Goal: Task Accomplishment & Management: Use online tool/utility

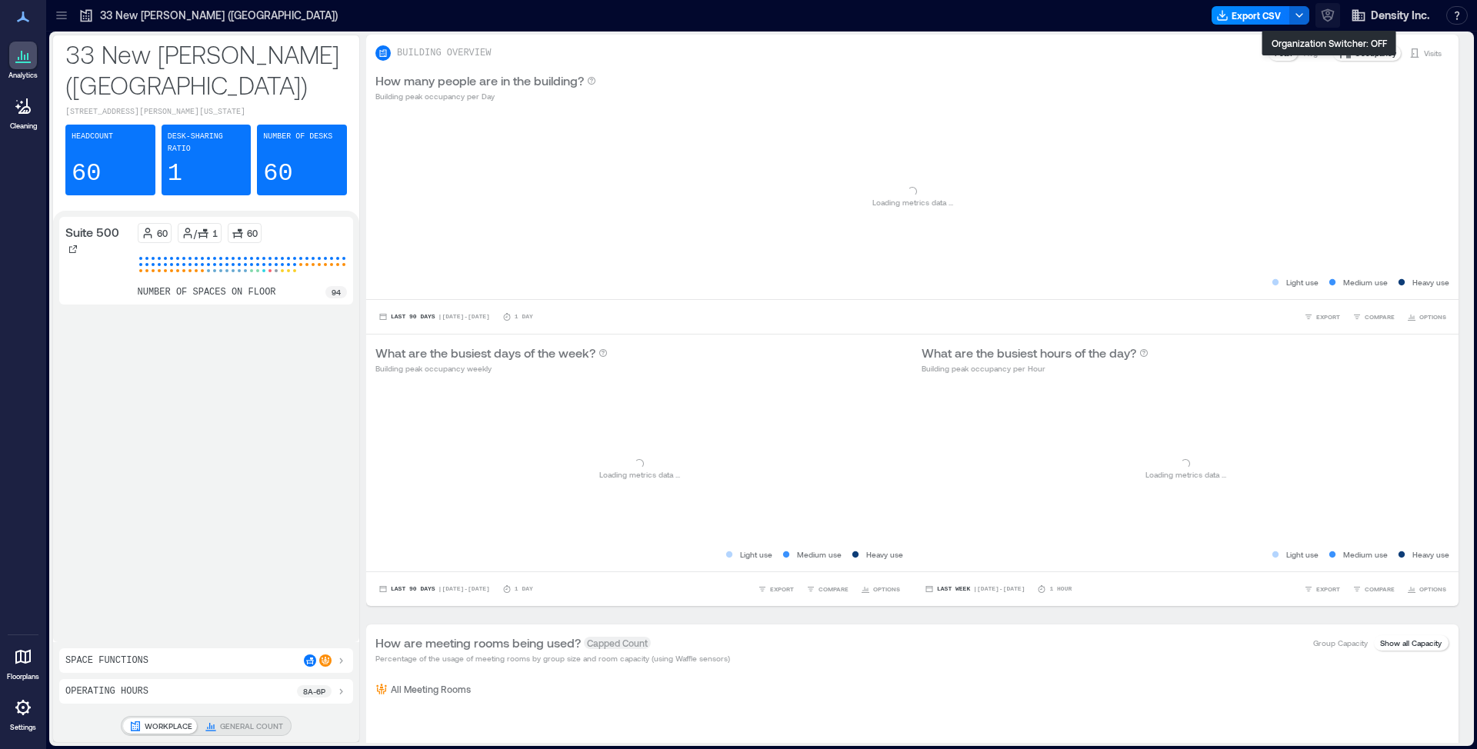
click at [1330, 14] on icon "button" at bounding box center [1327, 15] width 15 height 15
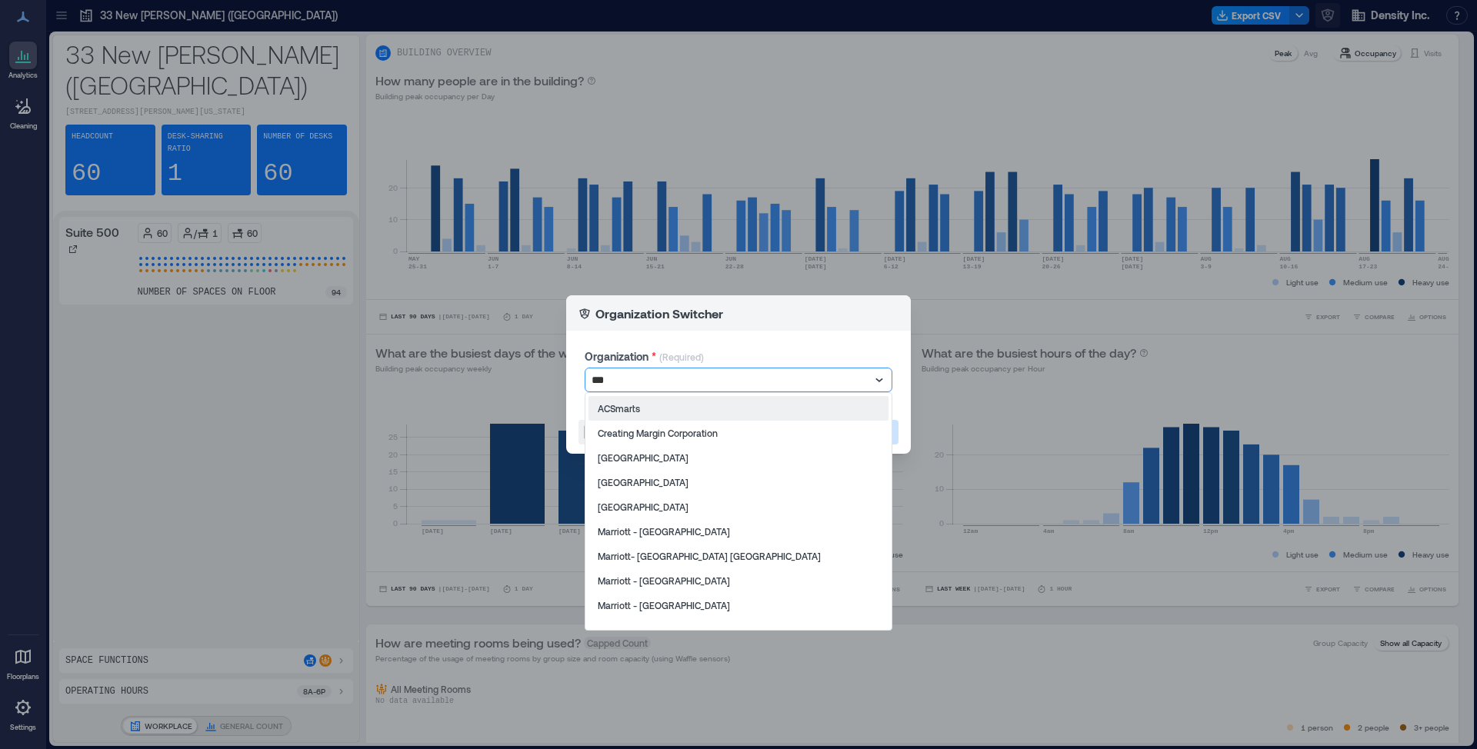
type input "****"
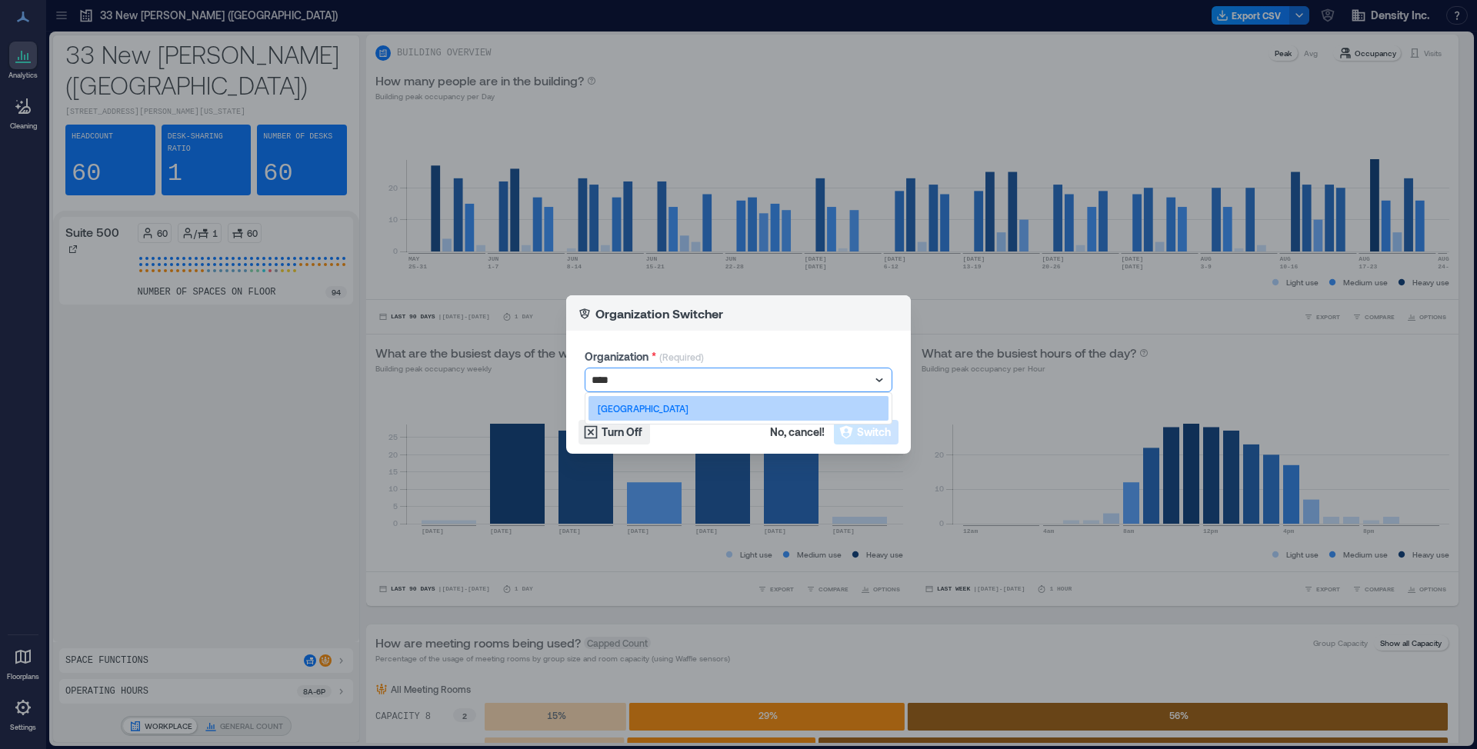
click at [753, 408] on div "[GEOGRAPHIC_DATA]" at bounding box center [739, 408] width 300 height 25
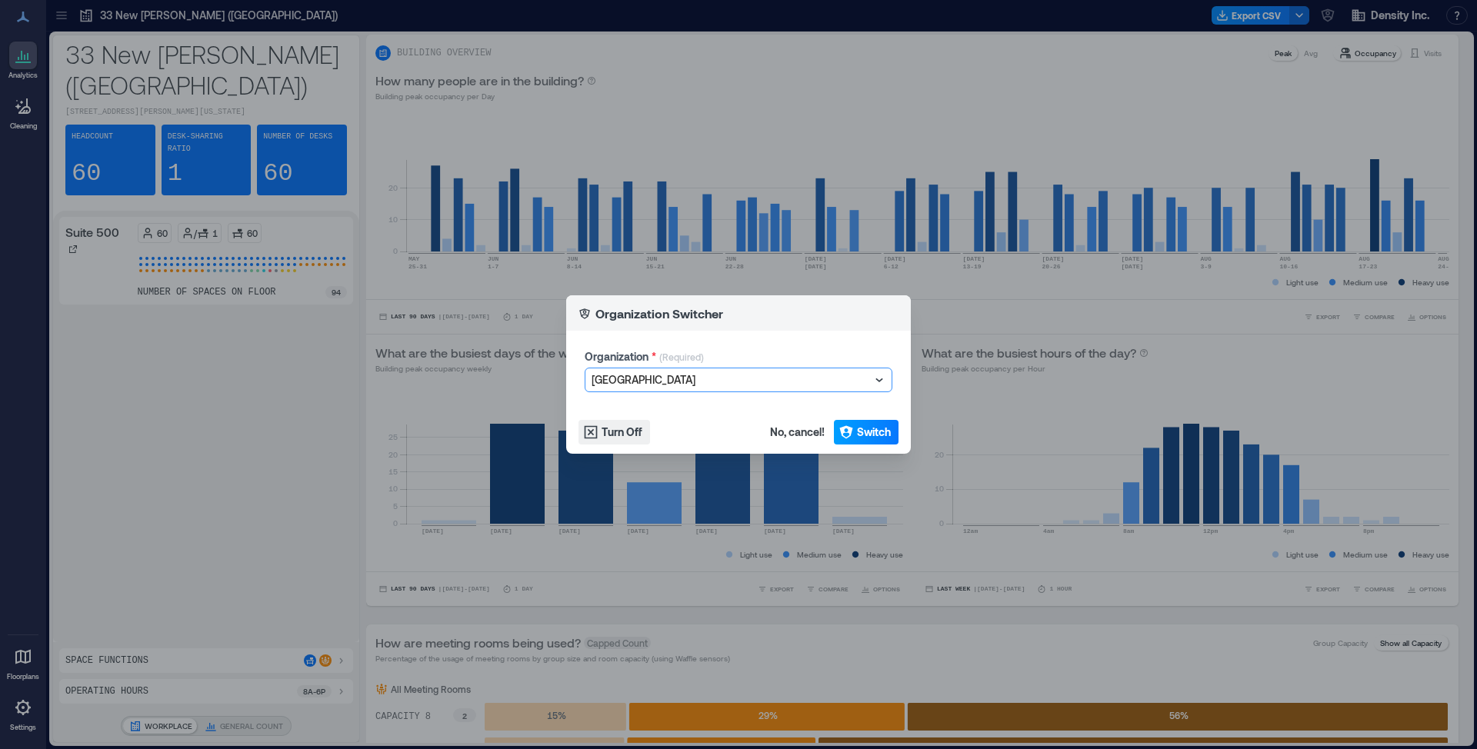
click at [870, 435] on span "Switch" at bounding box center [874, 432] width 34 height 15
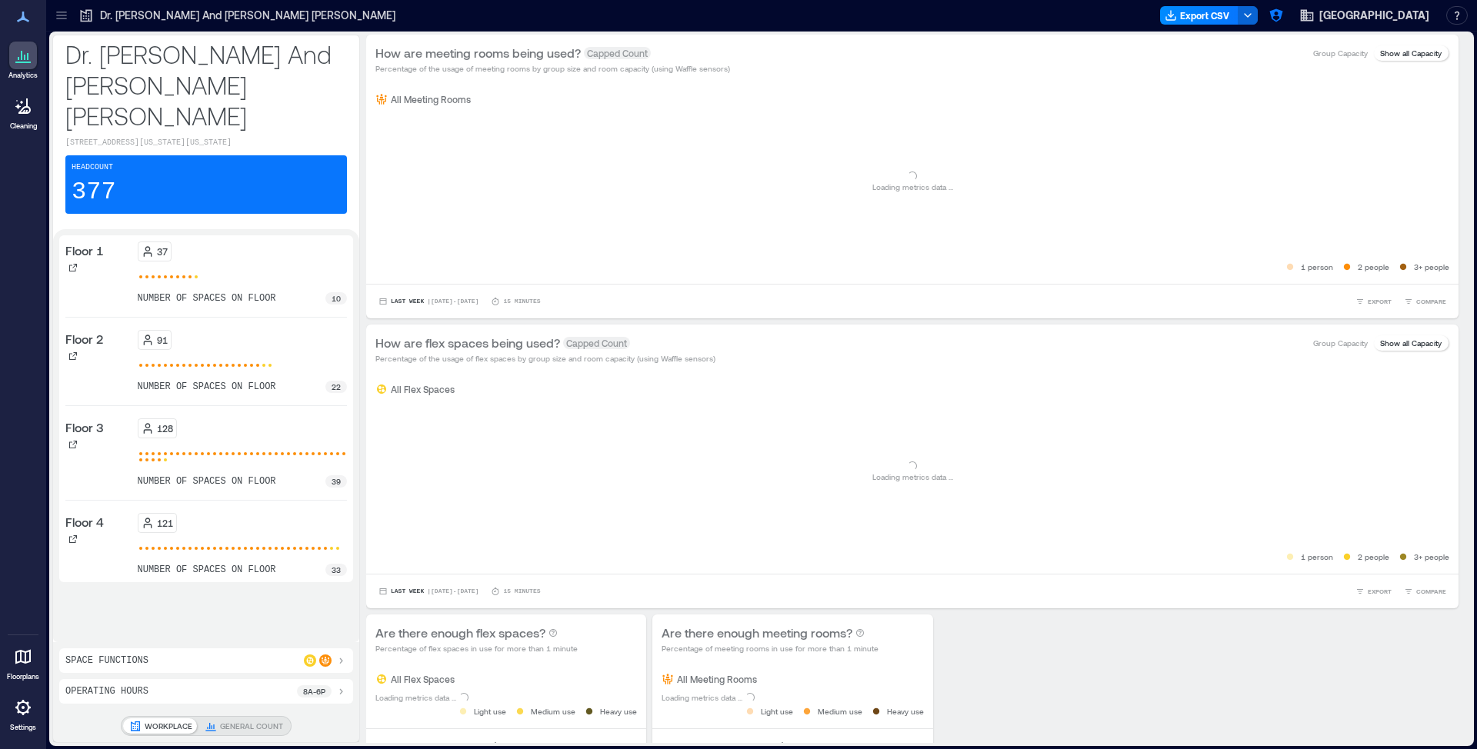
click at [23, 718] on div at bounding box center [23, 708] width 28 height 28
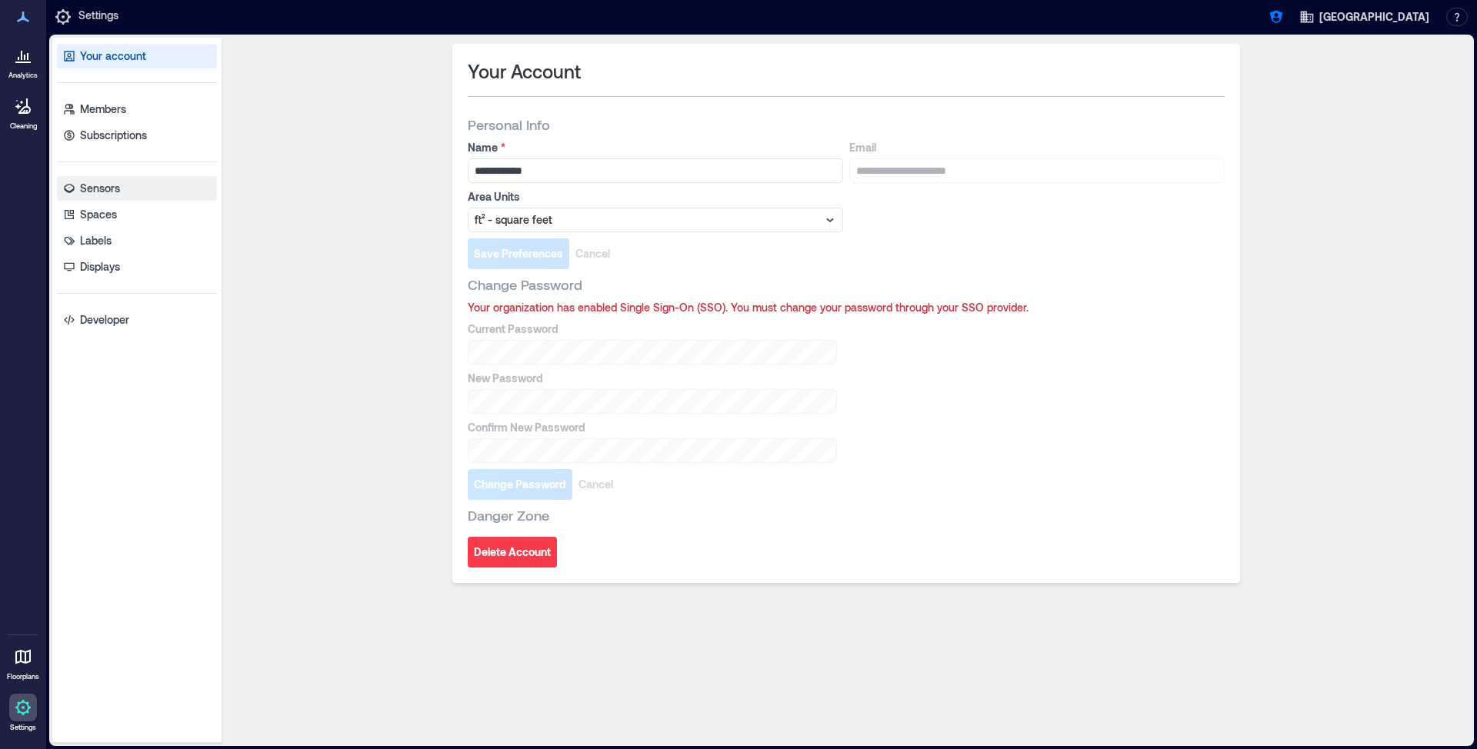
click at [94, 191] on p "Sensors" at bounding box center [100, 188] width 40 height 15
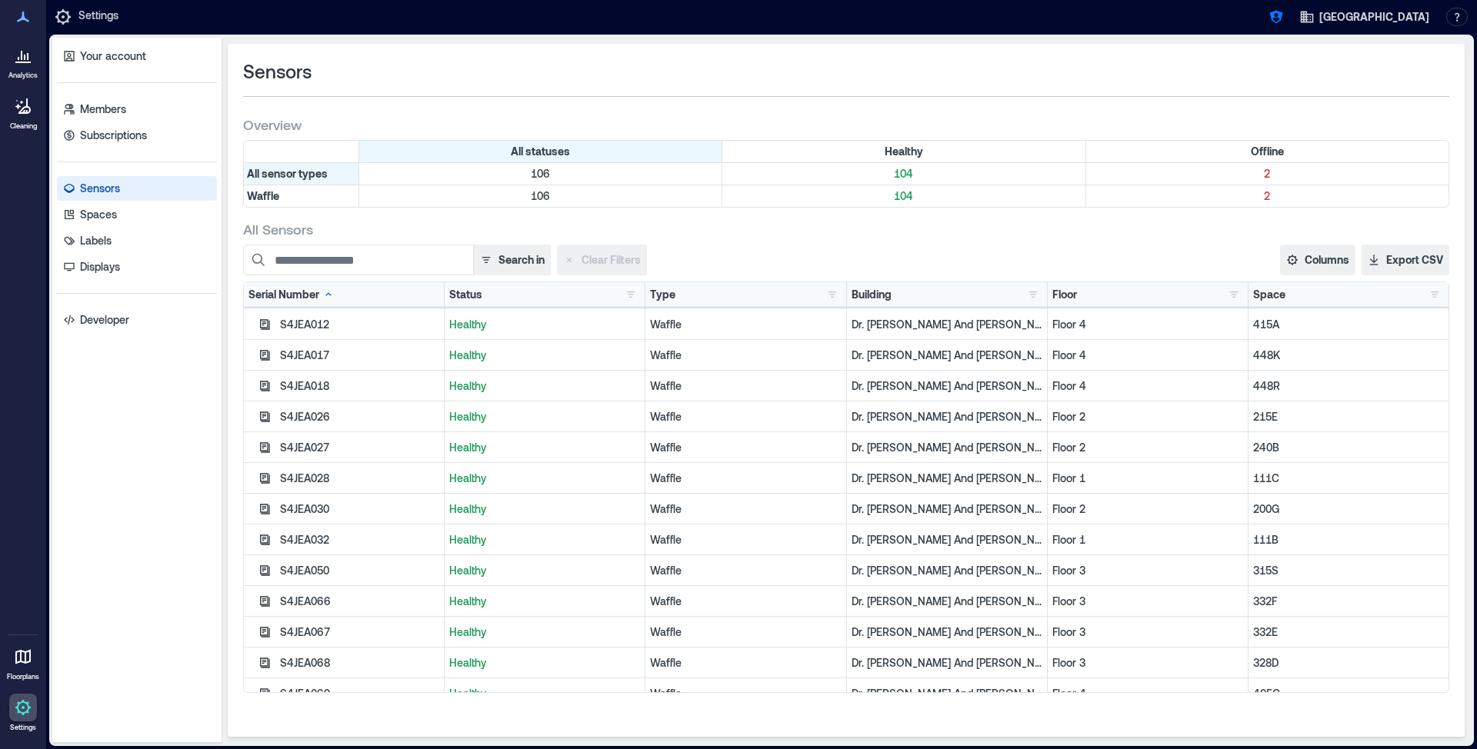
scroll to position [988, 0]
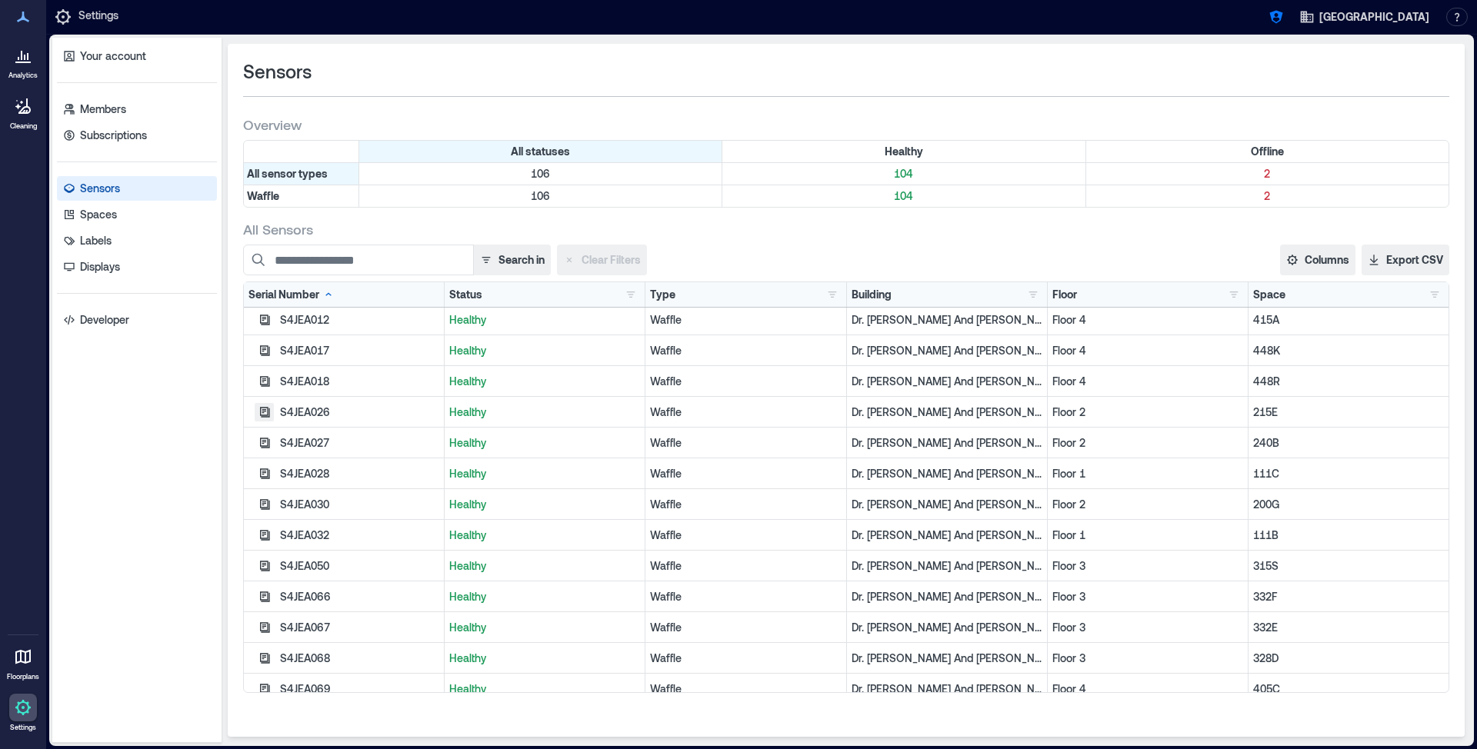
click at [261, 407] on icon "button" at bounding box center [265, 412] width 12 height 12
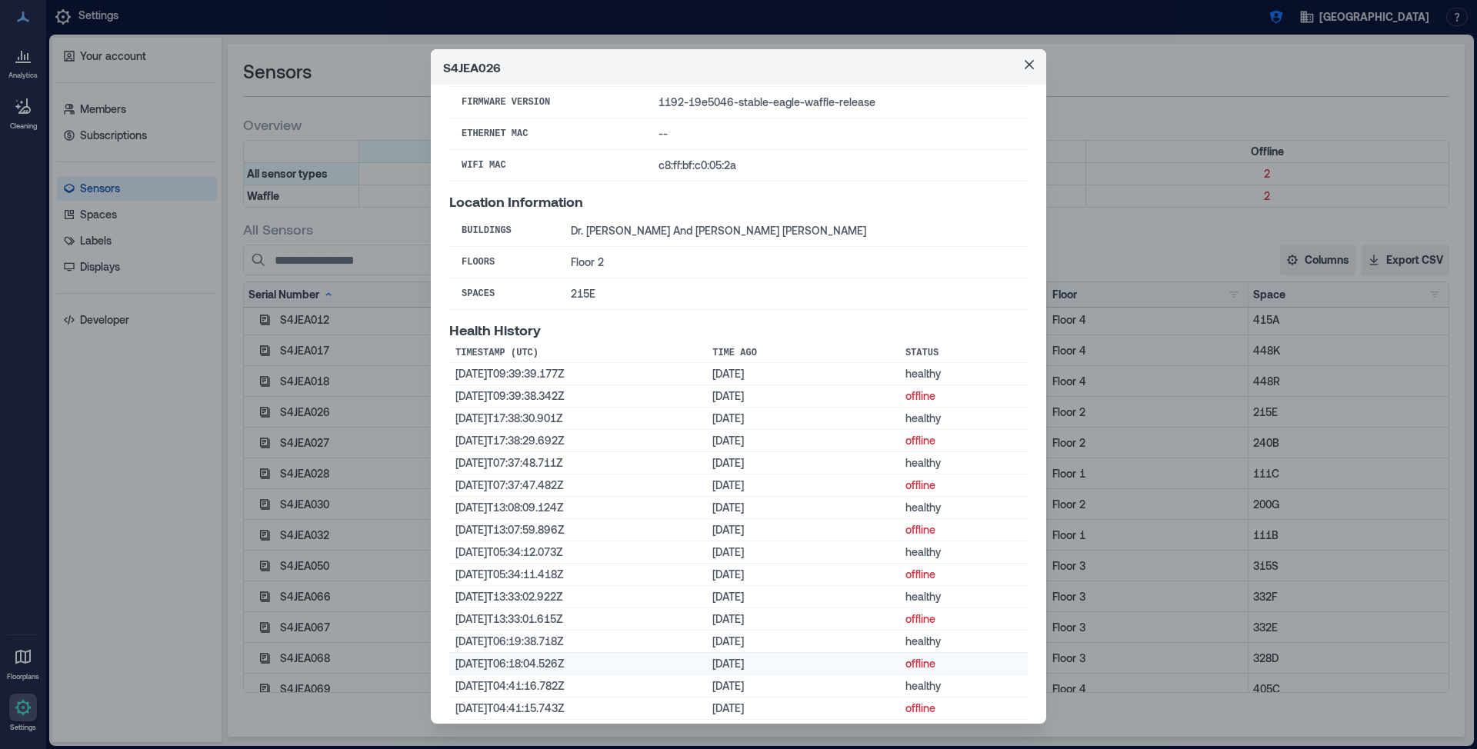
scroll to position [169, 0]
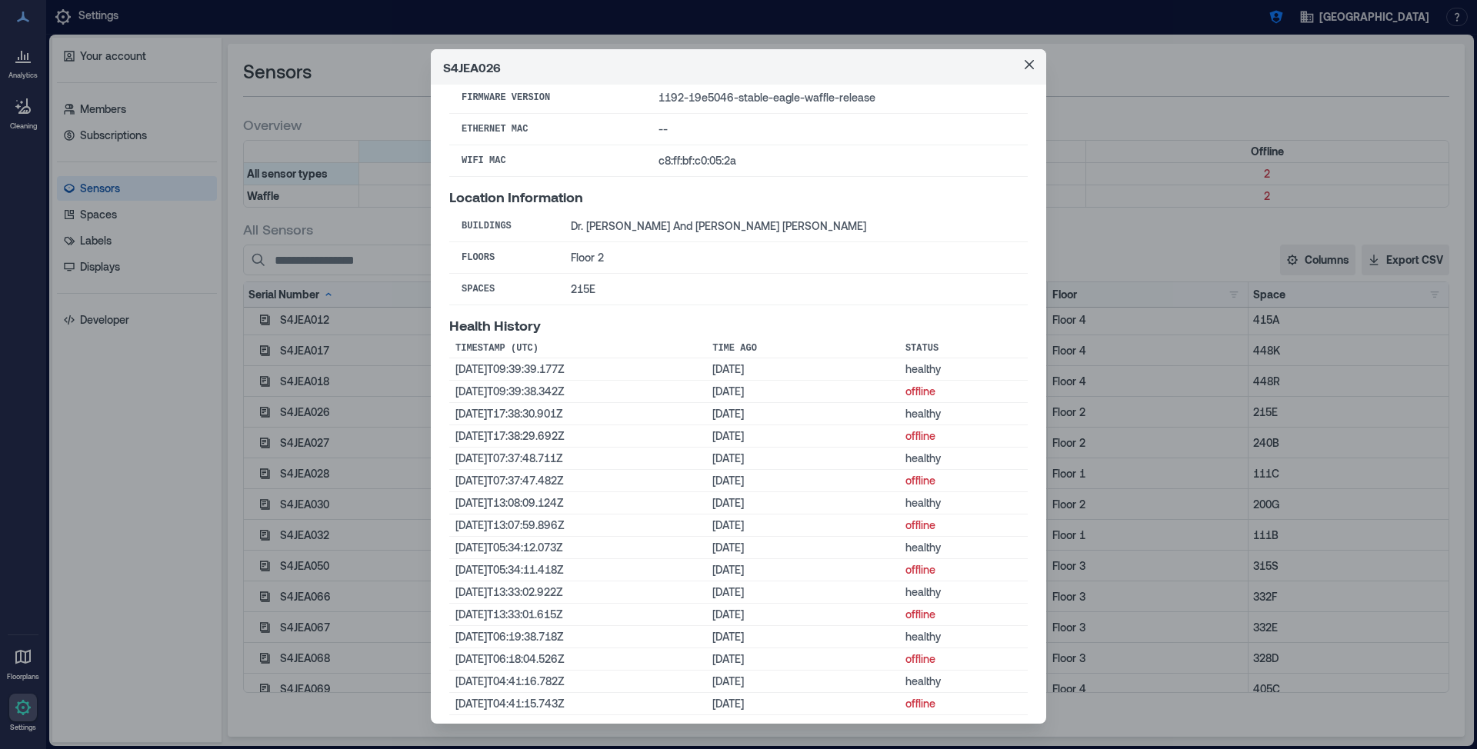
click at [262, 600] on div "S4JEA026 Basic Information Status healthy Last Status Change [DATE]T09:39:39Z (…" at bounding box center [738, 374] width 1477 height 749
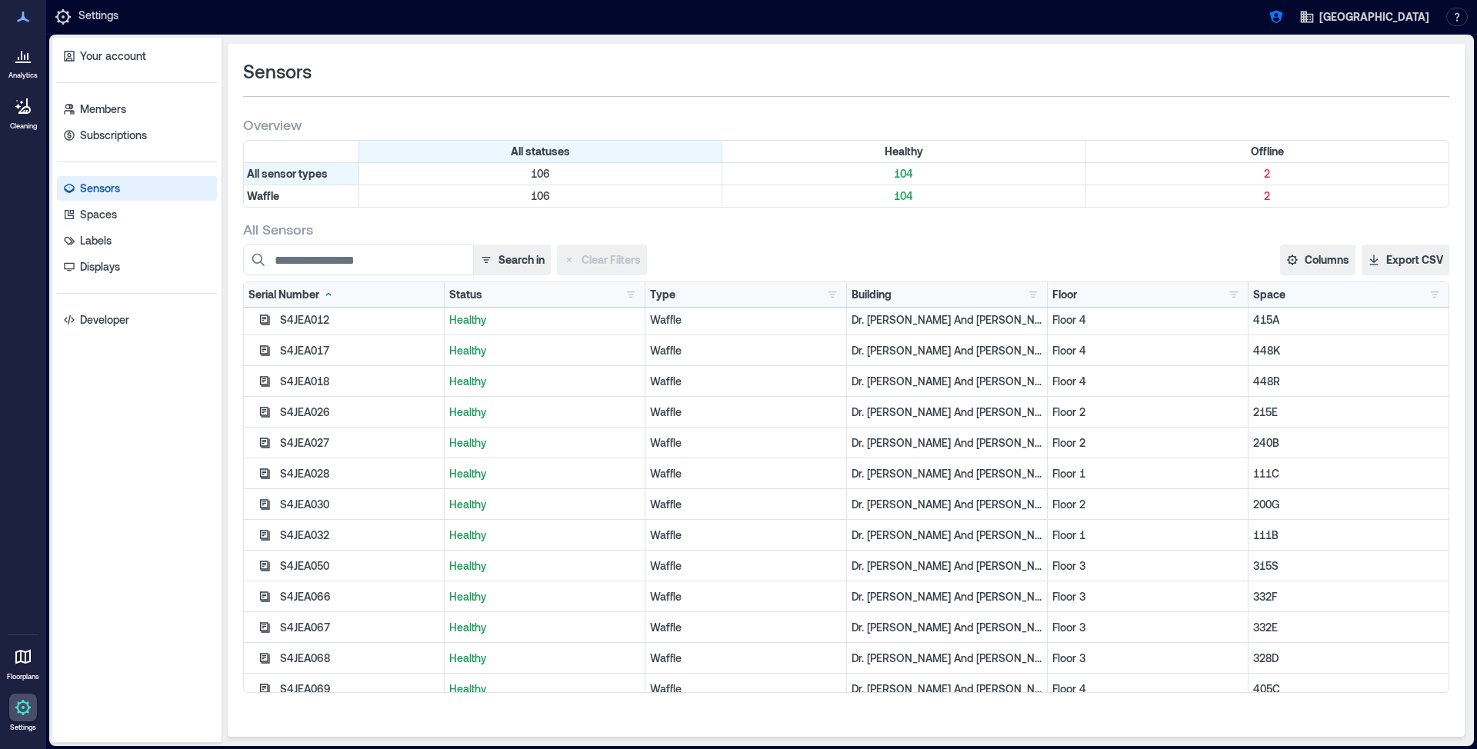
click at [262, 599] on icon "button" at bounding box center [265, 597] width 10 height 10
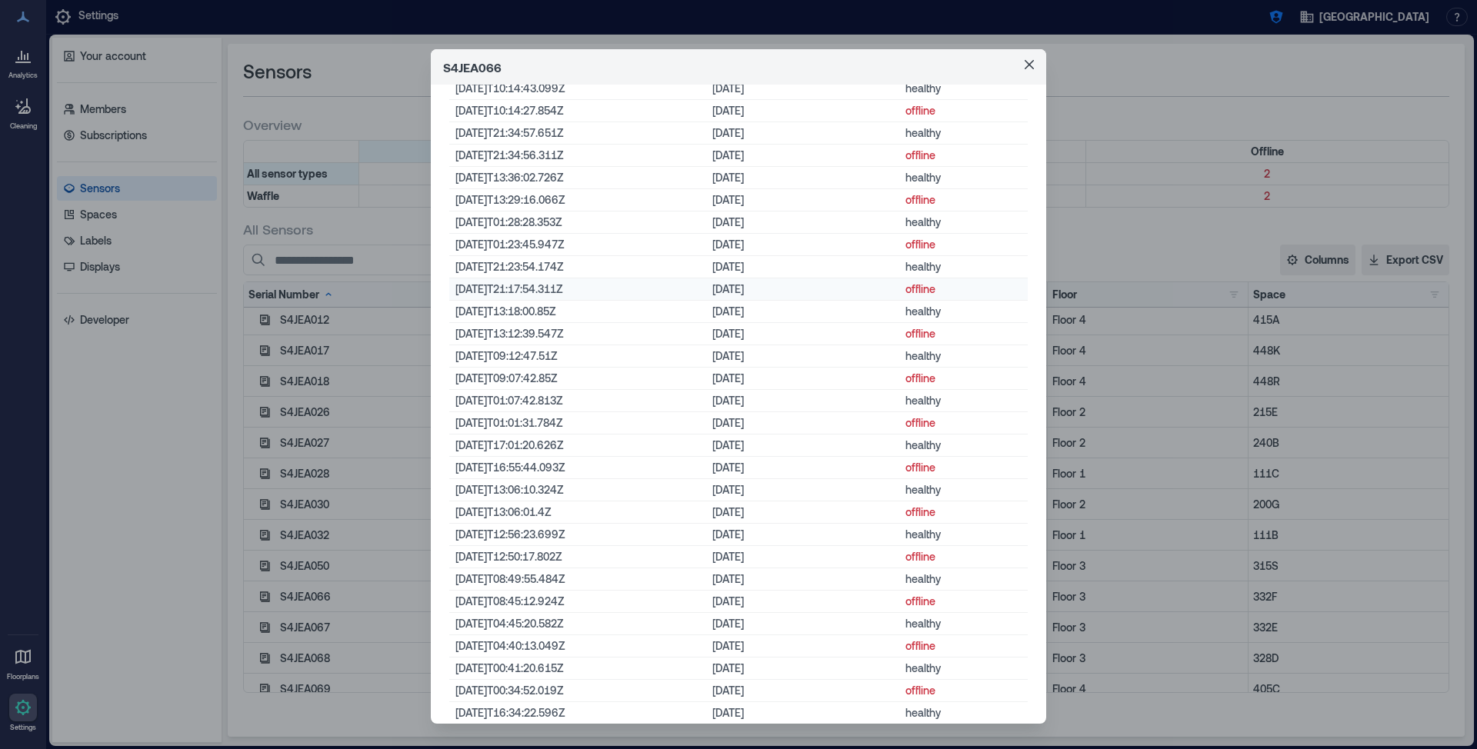
scroll to position [1010, 0]
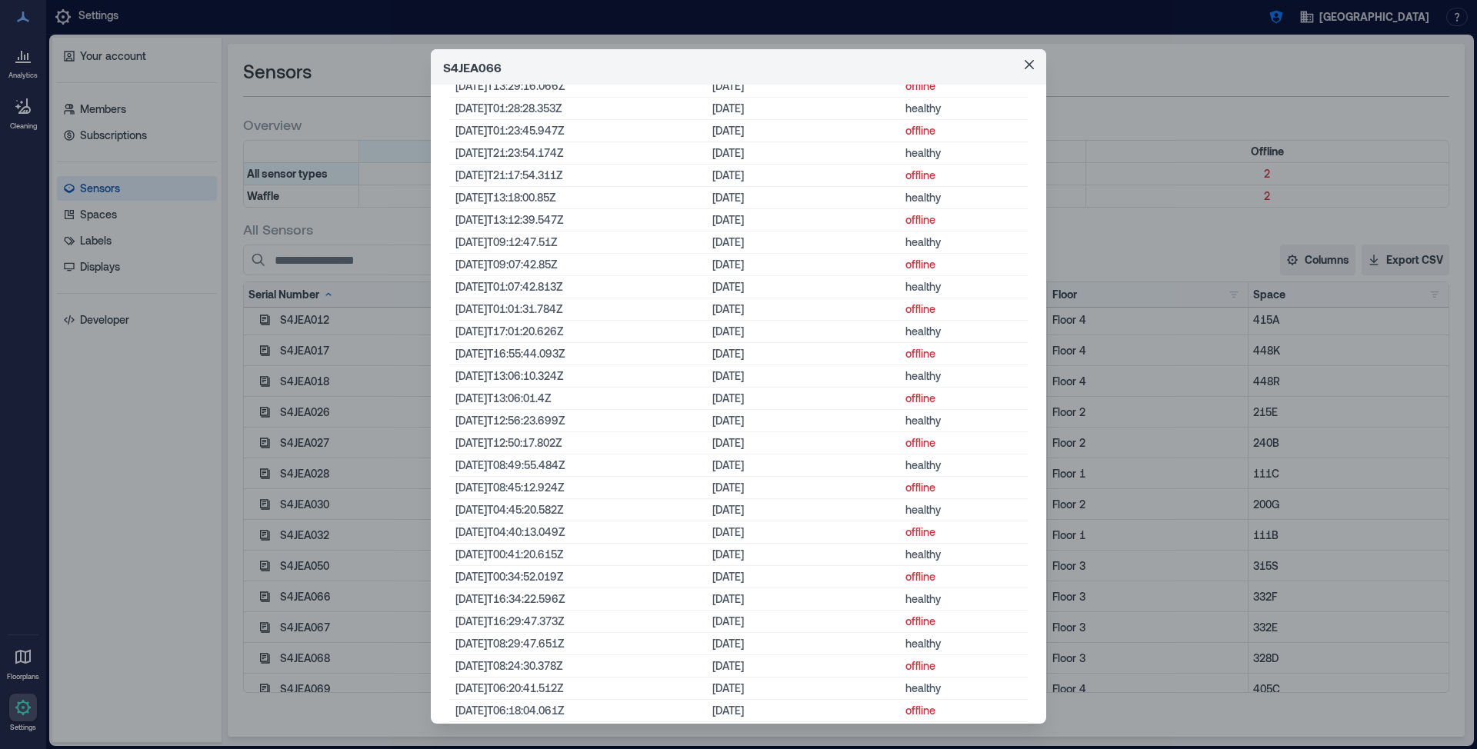
click at [257, 572] on div "S4JEA066 Basic Information Status healthy Last Status Change [DATE]T11:52:31Z (…" at bounding box center [738, 374] width 1477 height 749
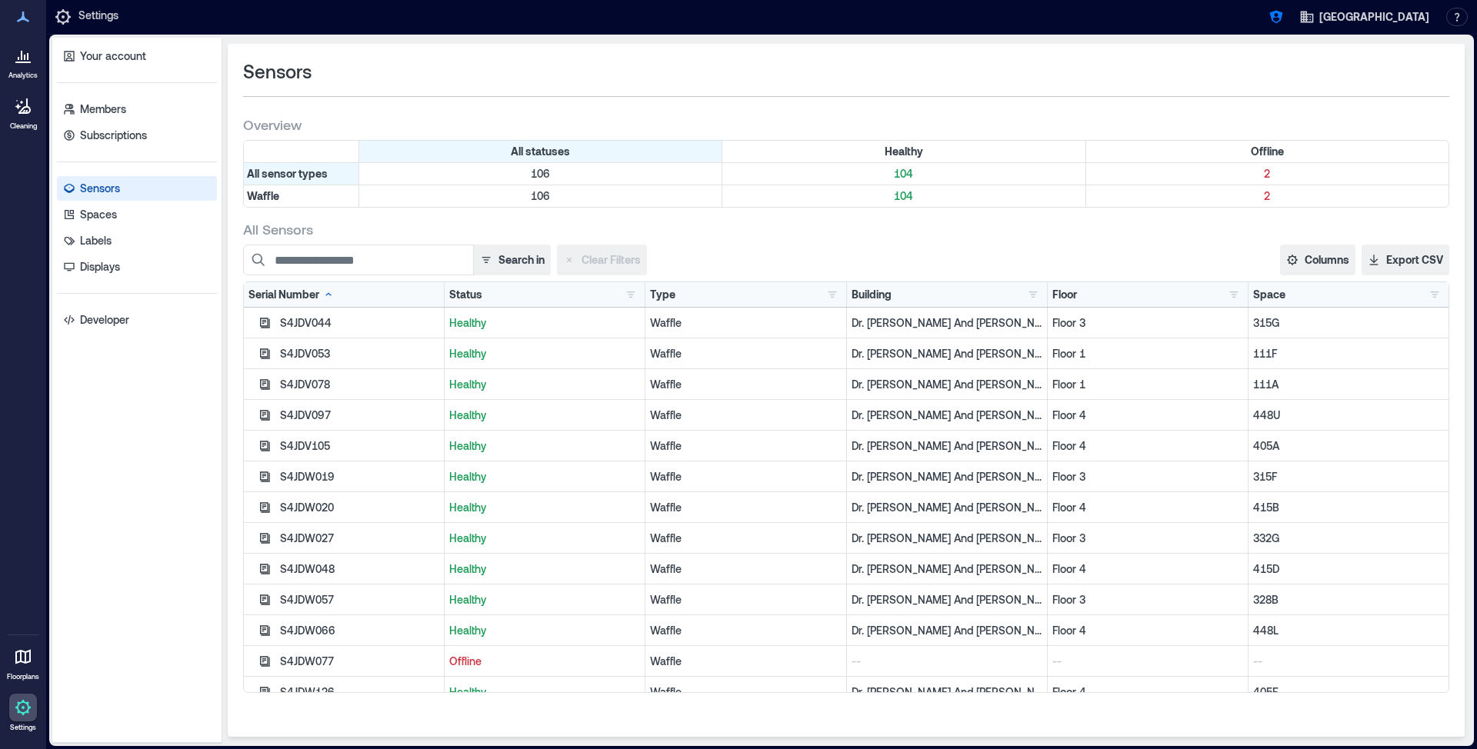
scroll to position [2, 0]
click at [266, 568] on icon "button" at bounding box center [265, 567] width 10 height 10
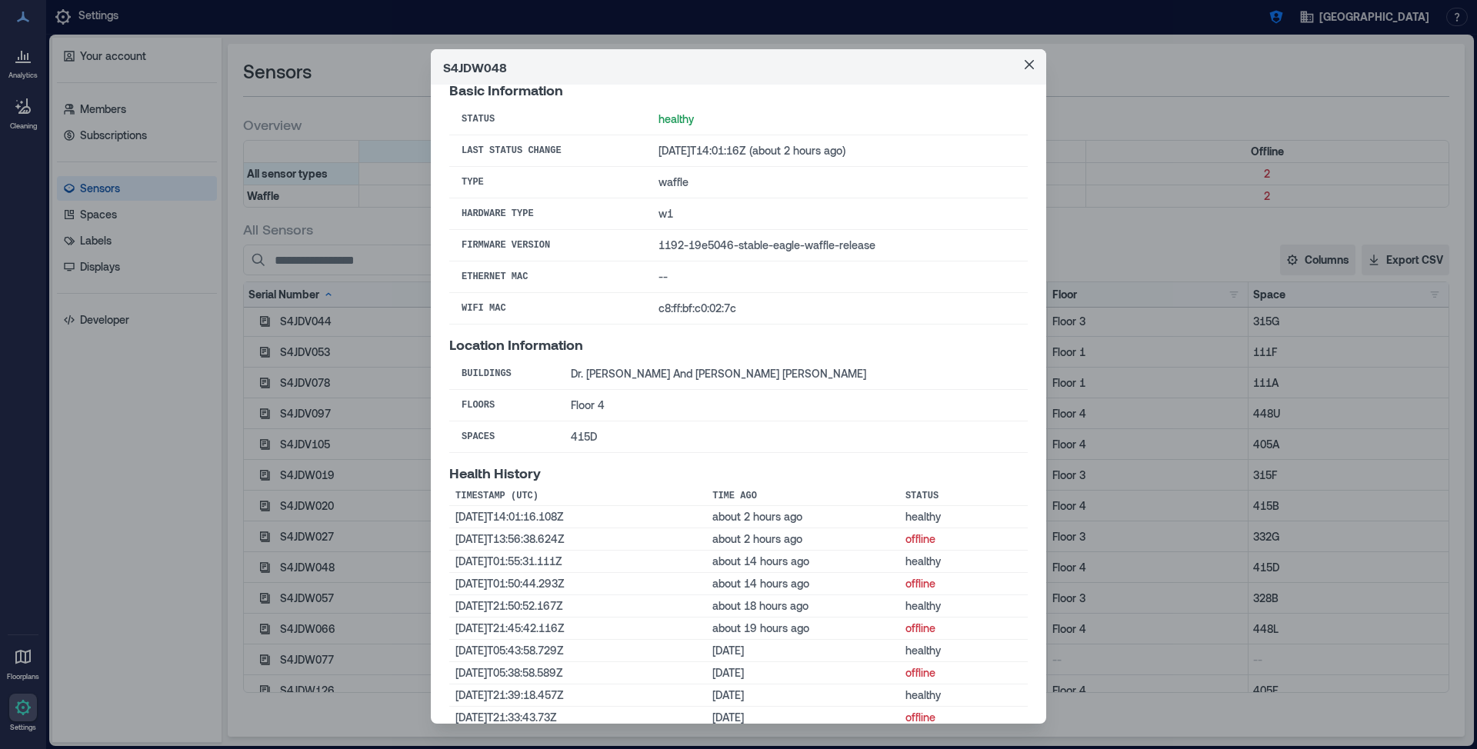
scroll to position [23, 0]
click at [1023, 68] on button "Close" at bounding box center [1029, 64] width 25 height 25
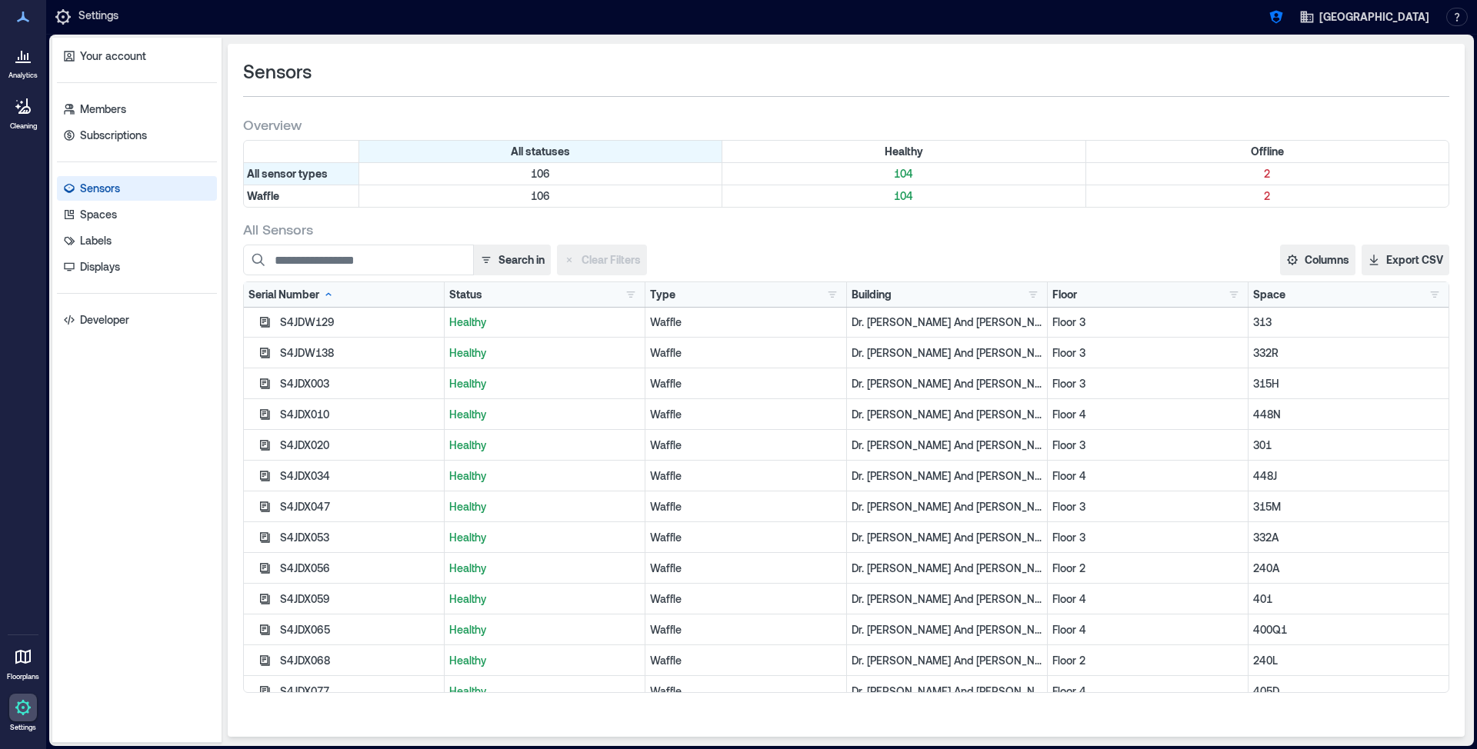
scroll to position [412, 0]
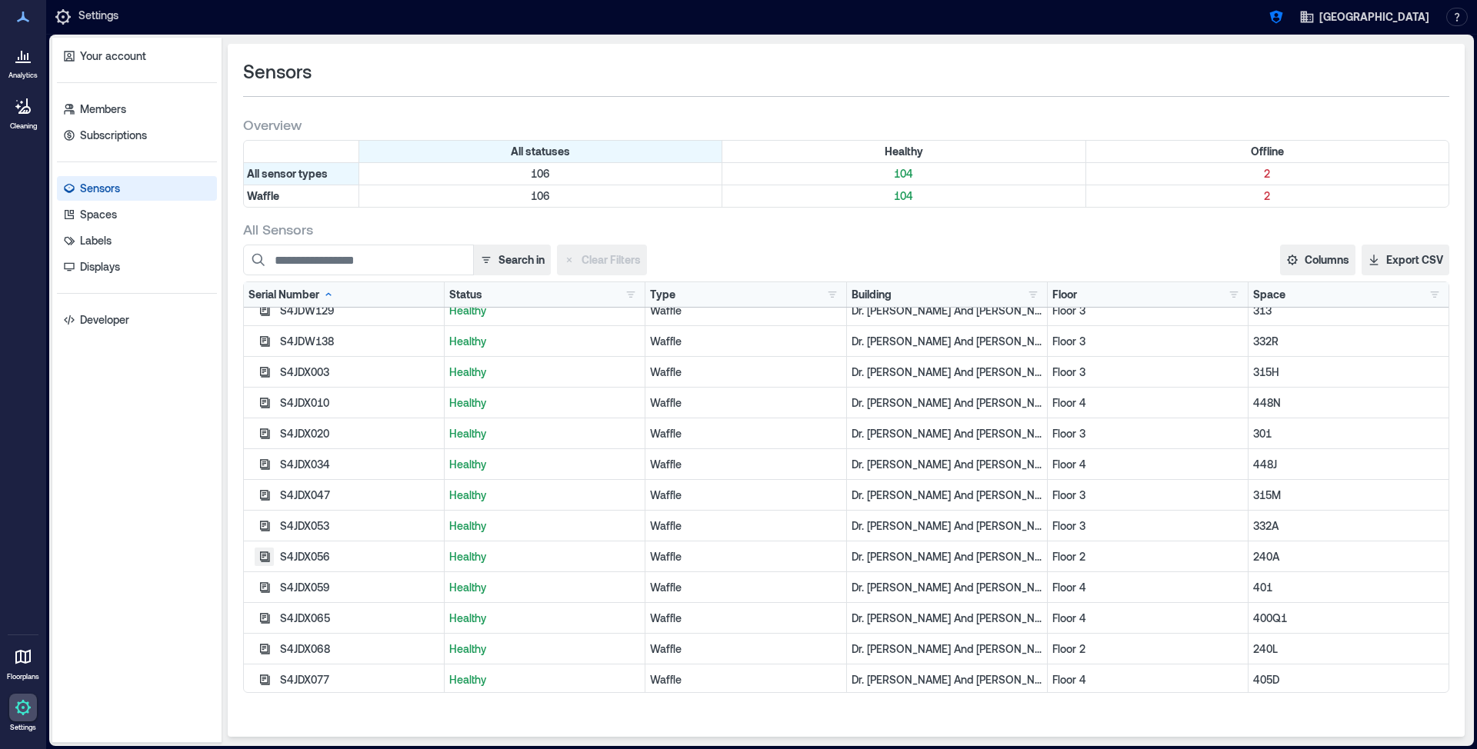
click at [262, 551] on icon "button" at bounding box center [265, 557] width 12 height 12
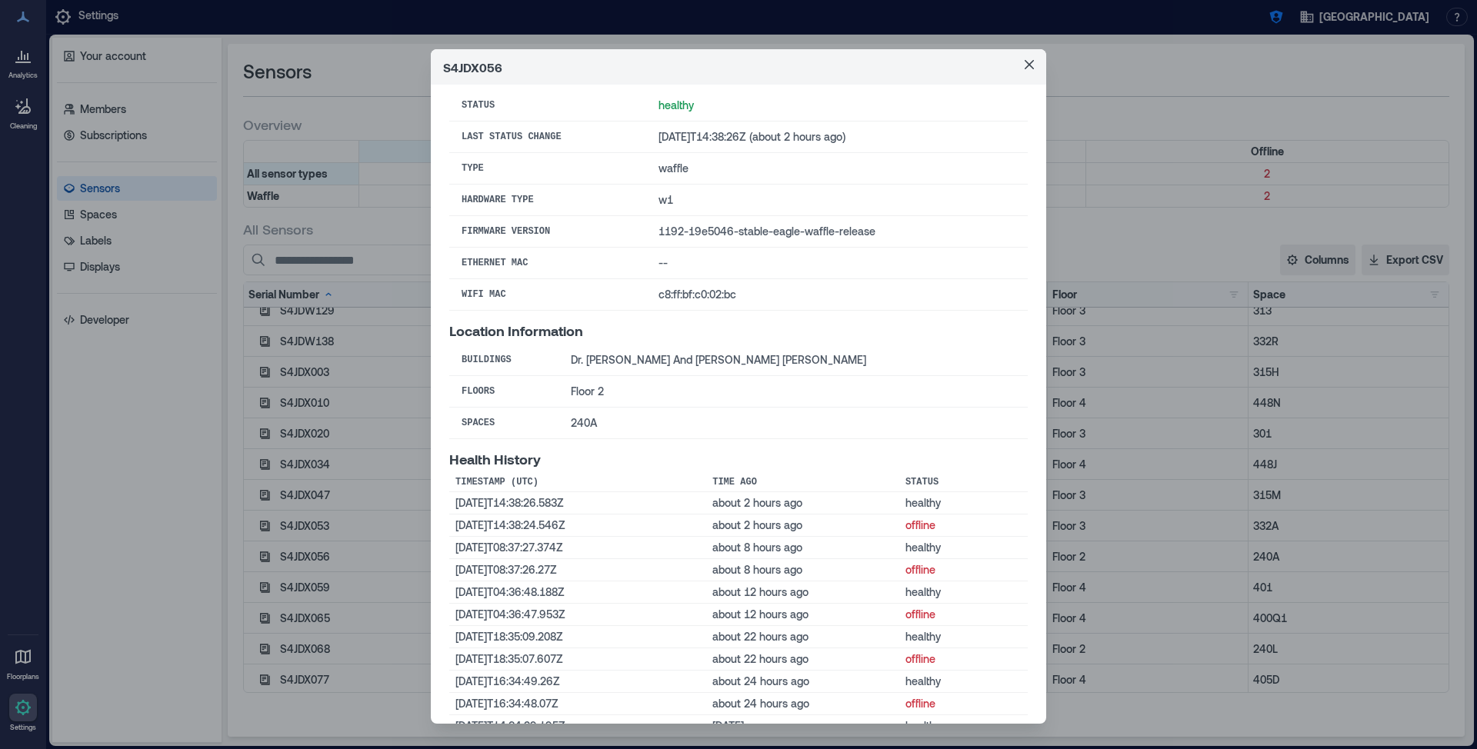
scroll to position [0, 0]
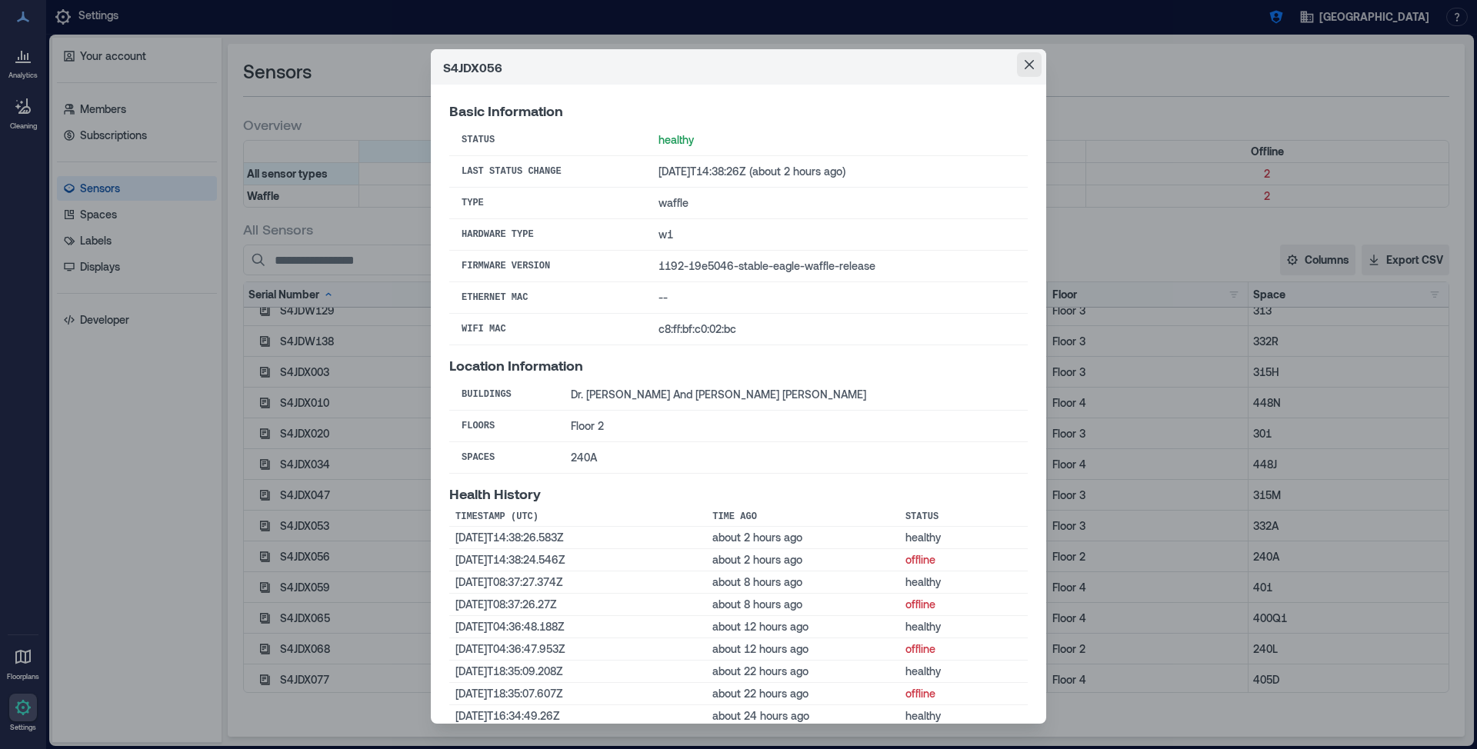
click at [1037, 71] on button "Close" at bounding box center [1029, 64] width 25 height 25
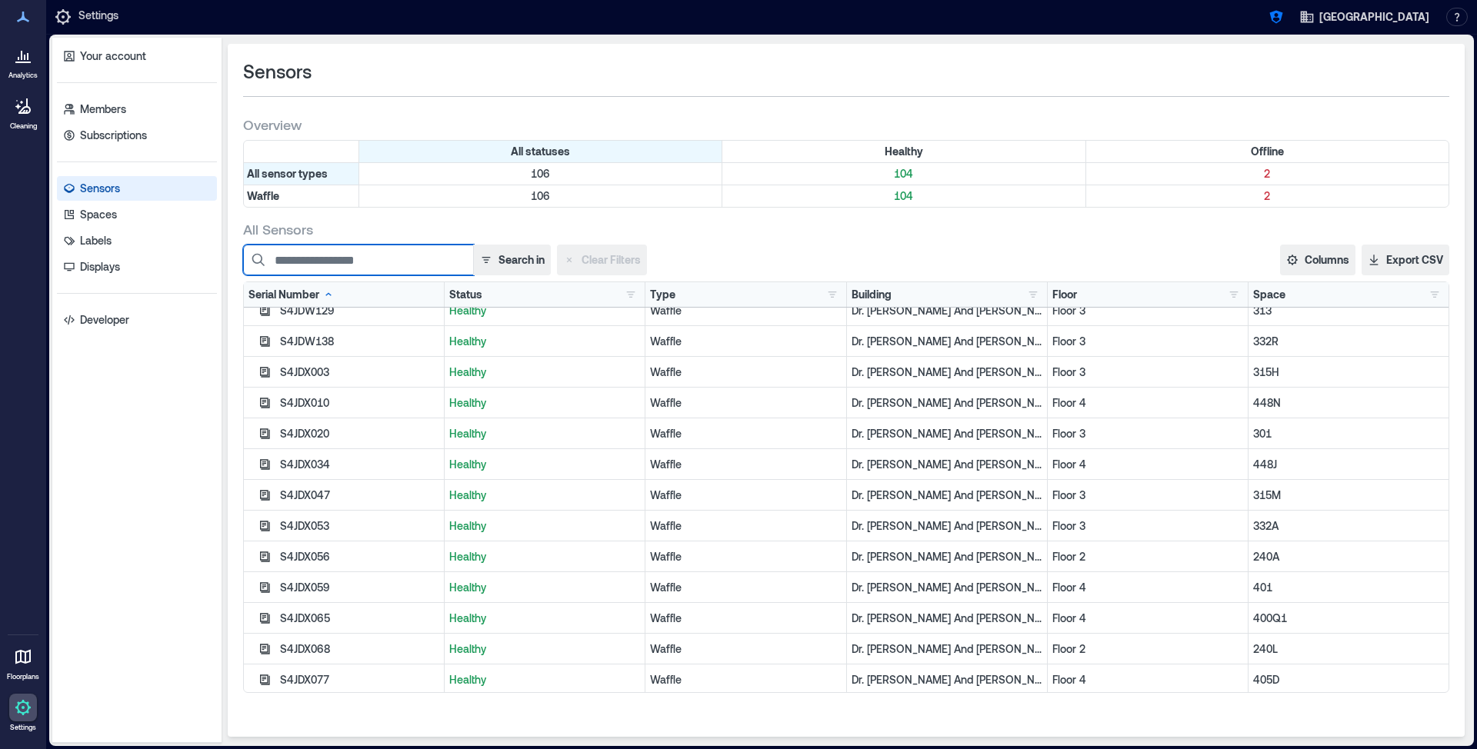
click at [330, 262] on input at bounding box center [358, 260] width 231 height 31
paste input "********"
type input "********"
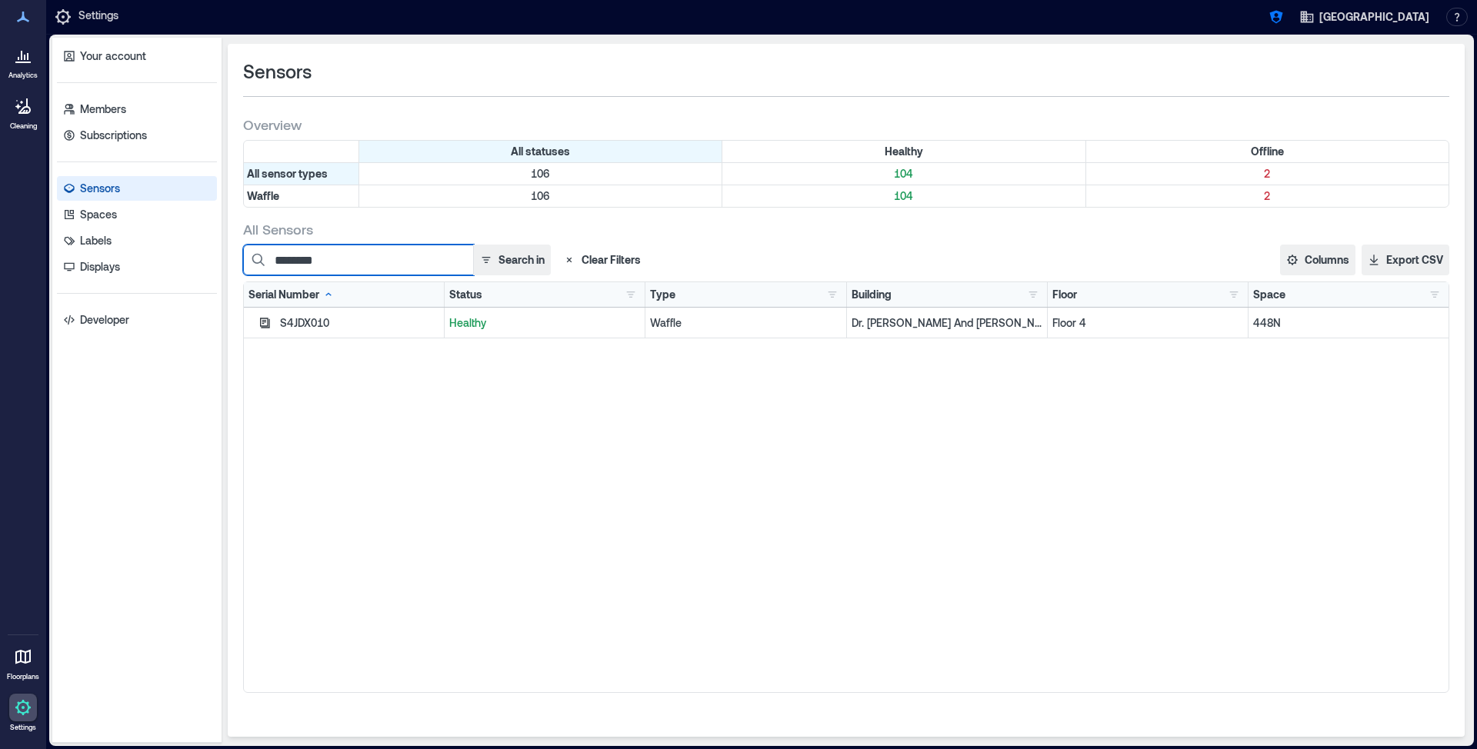
click at [394, 259] on input "********" at bounding box center [358, 260] width 231 height 31
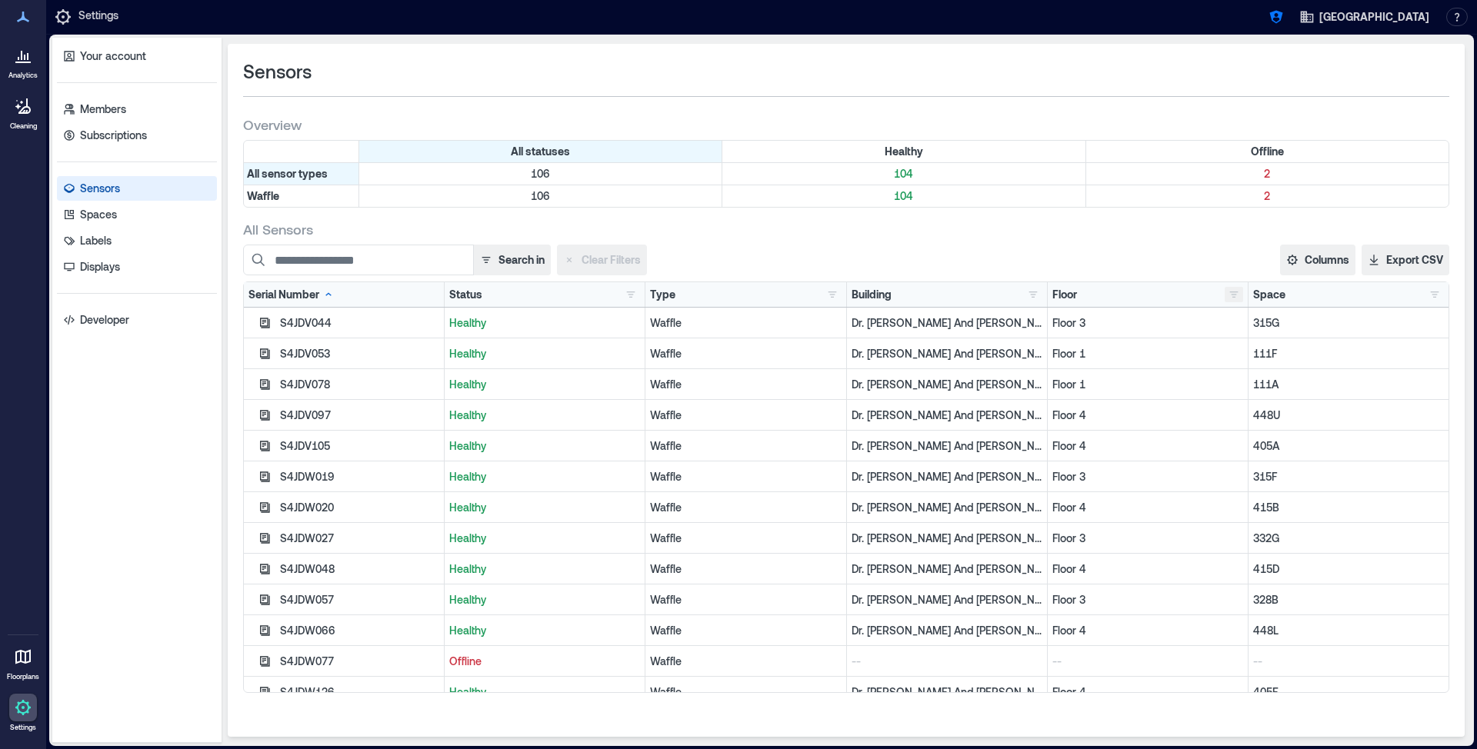
click at [1229, 289] on button "button" at bounding box center [1234, 294] width 18 height 15
click at [1237, 402] on div "Floor 4 33" at bounding box center [1280, 400] width 94 height 15
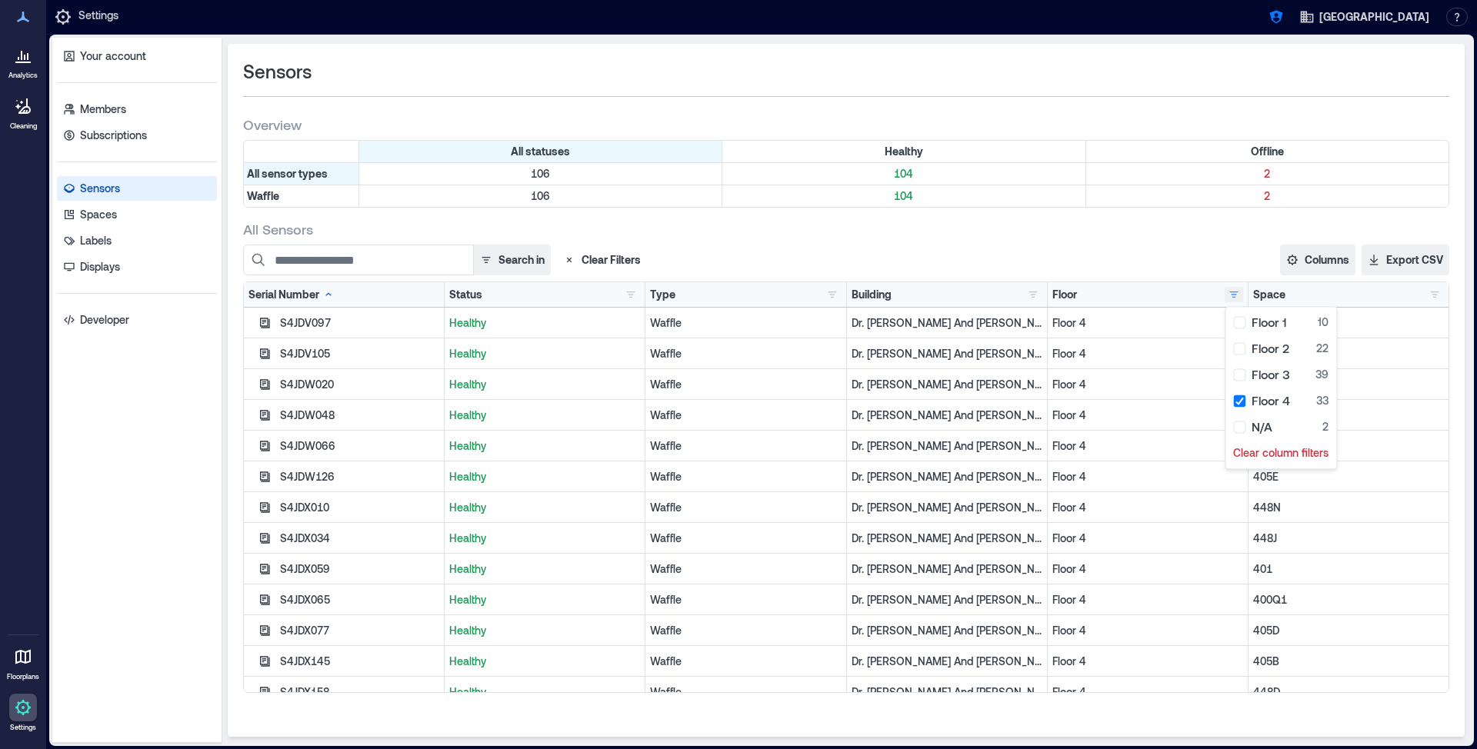
click at [1237, 294] on button "button" at bounding box center [1234, 294] width 18 height 15
click at [262, 317] on icon "button" at bounding box center [265, 323] width 12 height 12
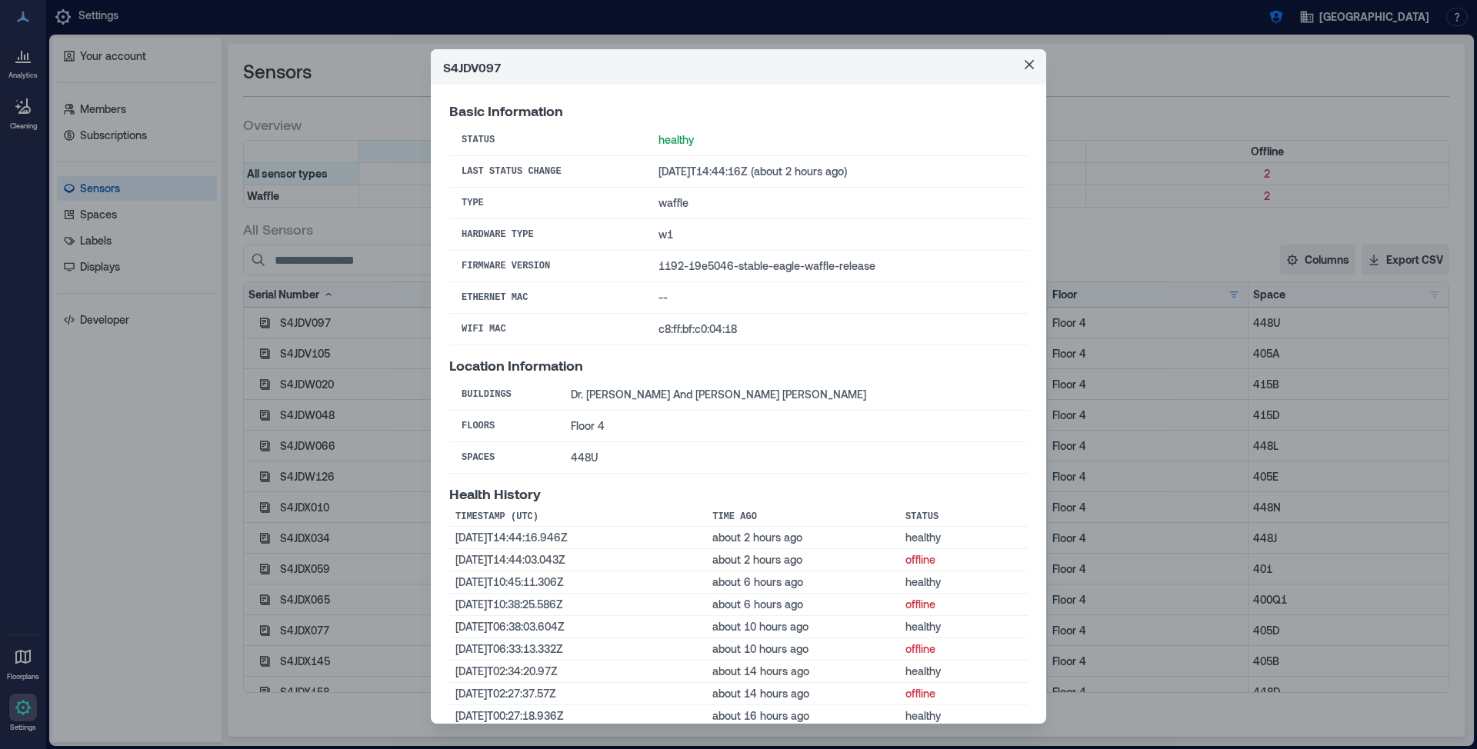
click at [265, 335] on div "S4JDV097 Basic Information Status healthy Last Status Change [DATE]T14:44:16Z (…" at bounding box center [738, 374] width 1477 height 749
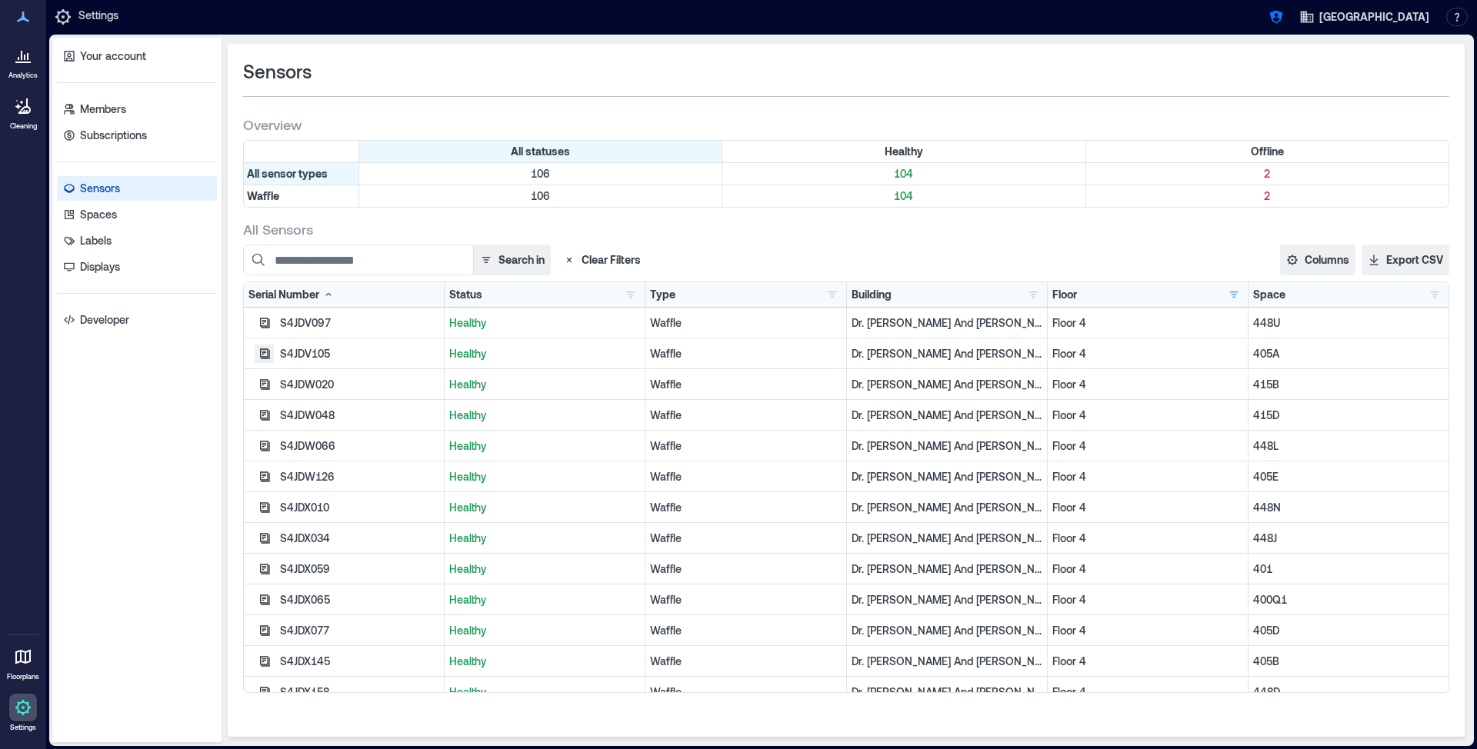
click at [265, 349] on icon "button" at bounding box center [265, 354] width 10 height 10
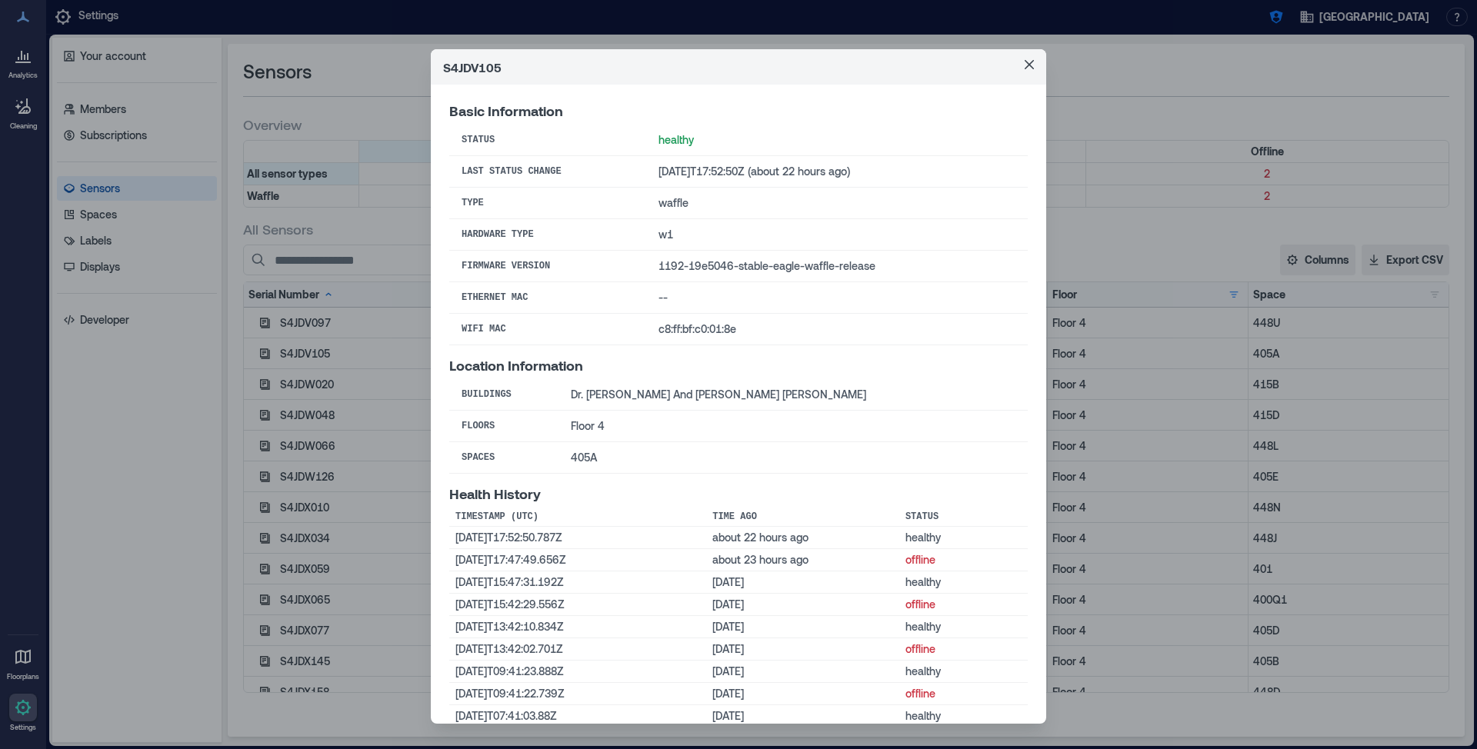
click at [265, 346] on div "S4JDV105 Basic Information Status healthy Last Status Change [DATE]T17:52:50Z (…" at bounding box center [738, 374] width 1477 height 749
